Goal: Task Accomplishment & Management: Manage account settings

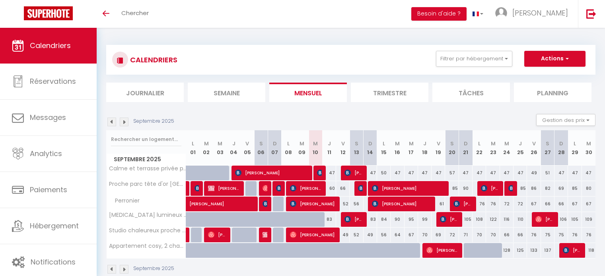
select select
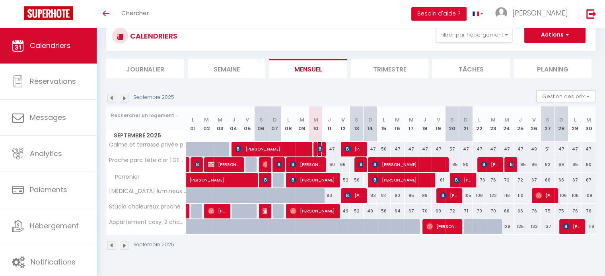
click at [319, 150] on img at bounding box center [320, 149] width 6 height 6
select select "OK"
select select "KO"
select select "0"
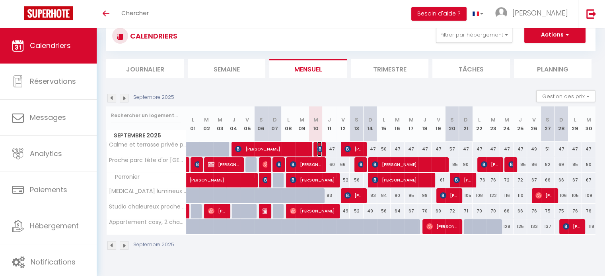
select select "1"
select select
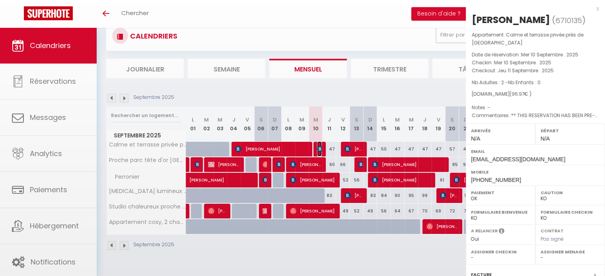
select select "33886"
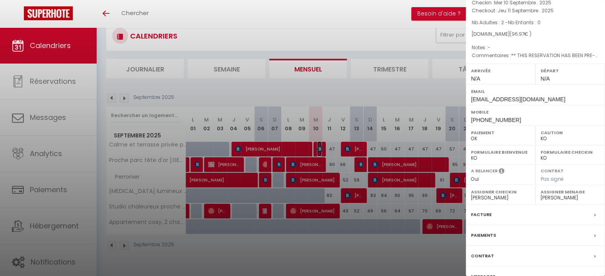
scroll to position [101, 0]
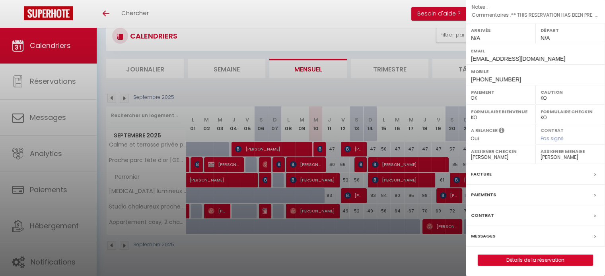
click at [497, 237] on div "Messages" at bounding box center [535, 236] width 139 height 21
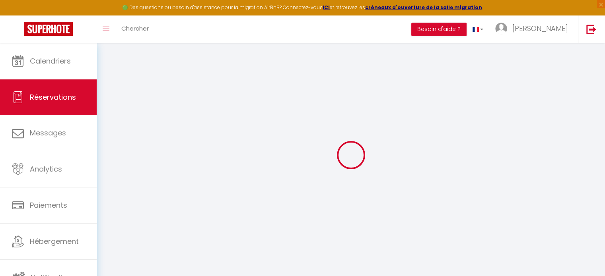
select select
checkbox input "false"
type textarea "** THIS RESERVATION HAS BEEN PRE-PAID ** BOOKING NOTE : Payment charge is EUR 1…"
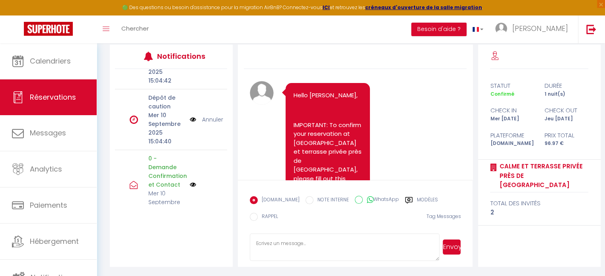
select select
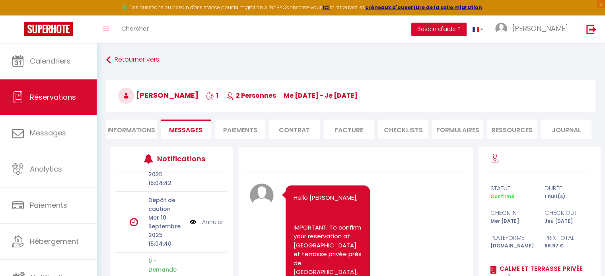
click at [126, 130] on li "Informations" at bounding box center [131, 129] width 51 height 19
select select
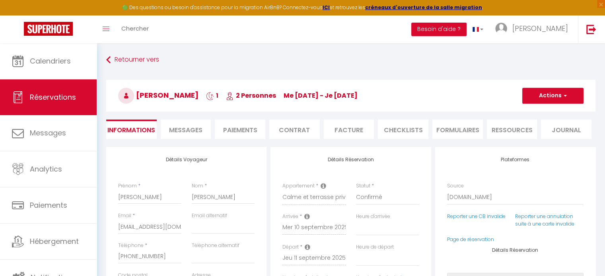
click at [228, 125] on li "Paiements" at bounding box center [240, 129] width 51 height 19
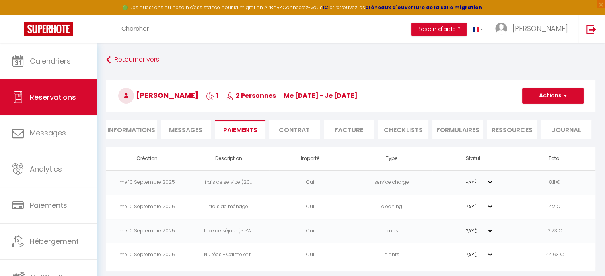
scroll to position [43, 0]
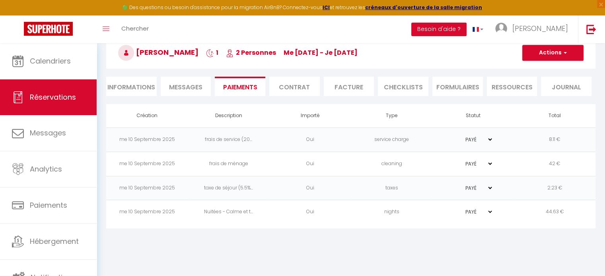
click at [129, 85] on li "Informations" at bounding box center [131, 86] width 51 height 19
select select
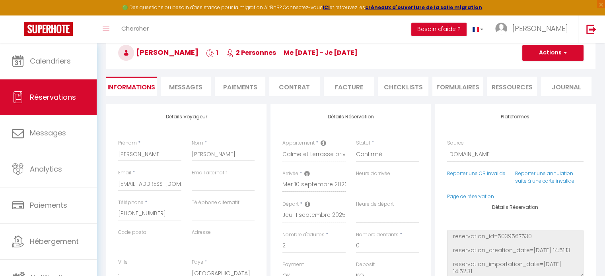
click at [181, 81] on li "Messages" at bounding box center [186, 86] width 51 height 19
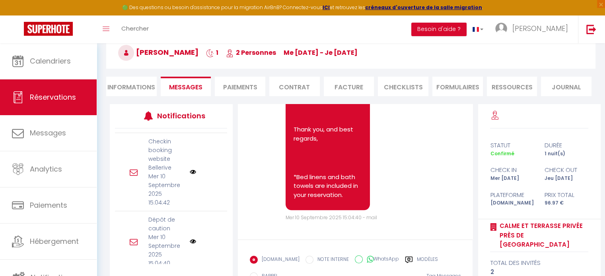
scroll to position [892, 0]
